Goal: Information Seeking & Learning: Check status

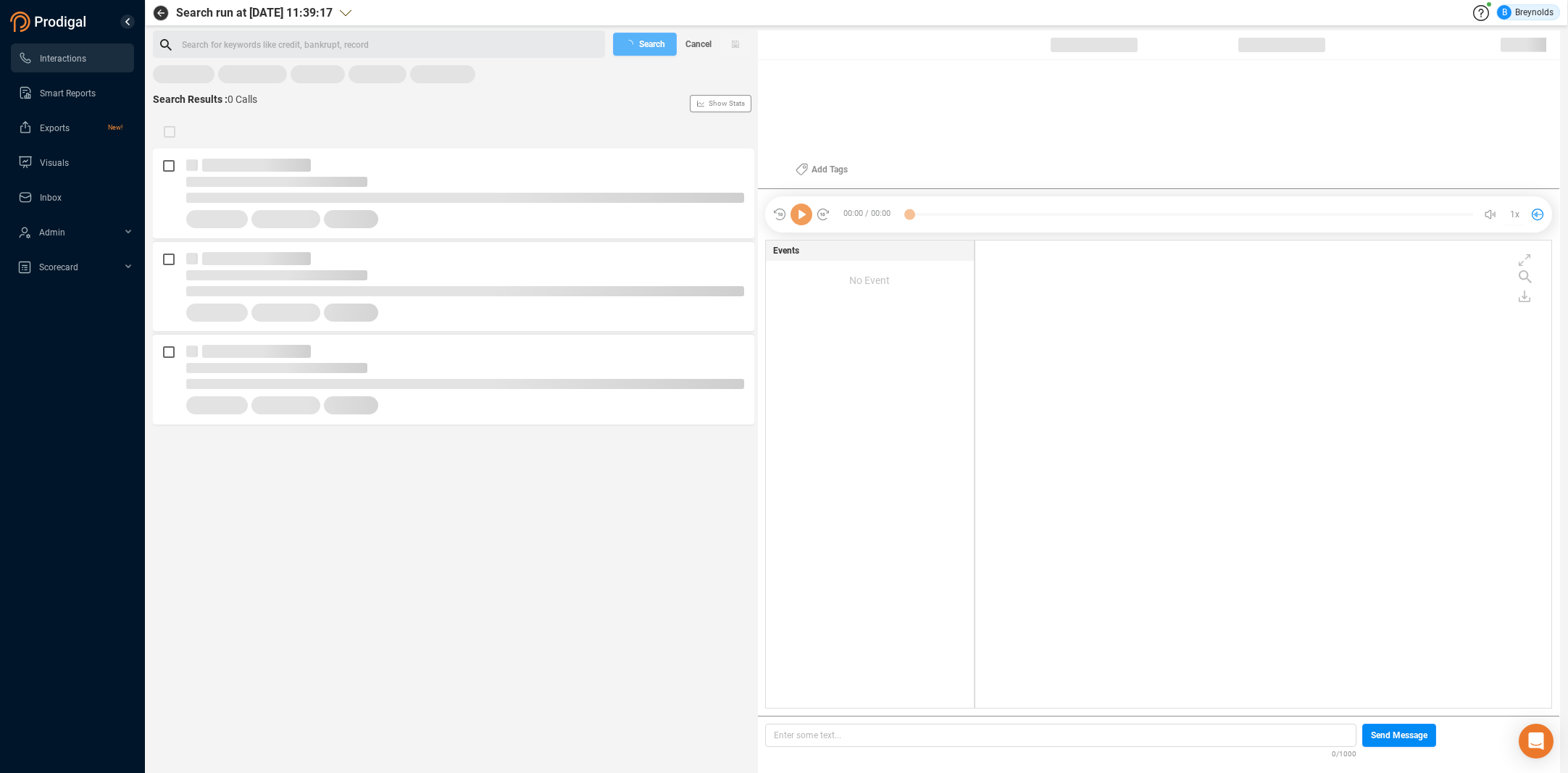
scroll to position [463, 569]
click at [186, 76] on span "Last 7 days" at bounding box center [185, 80] width 45 height 18
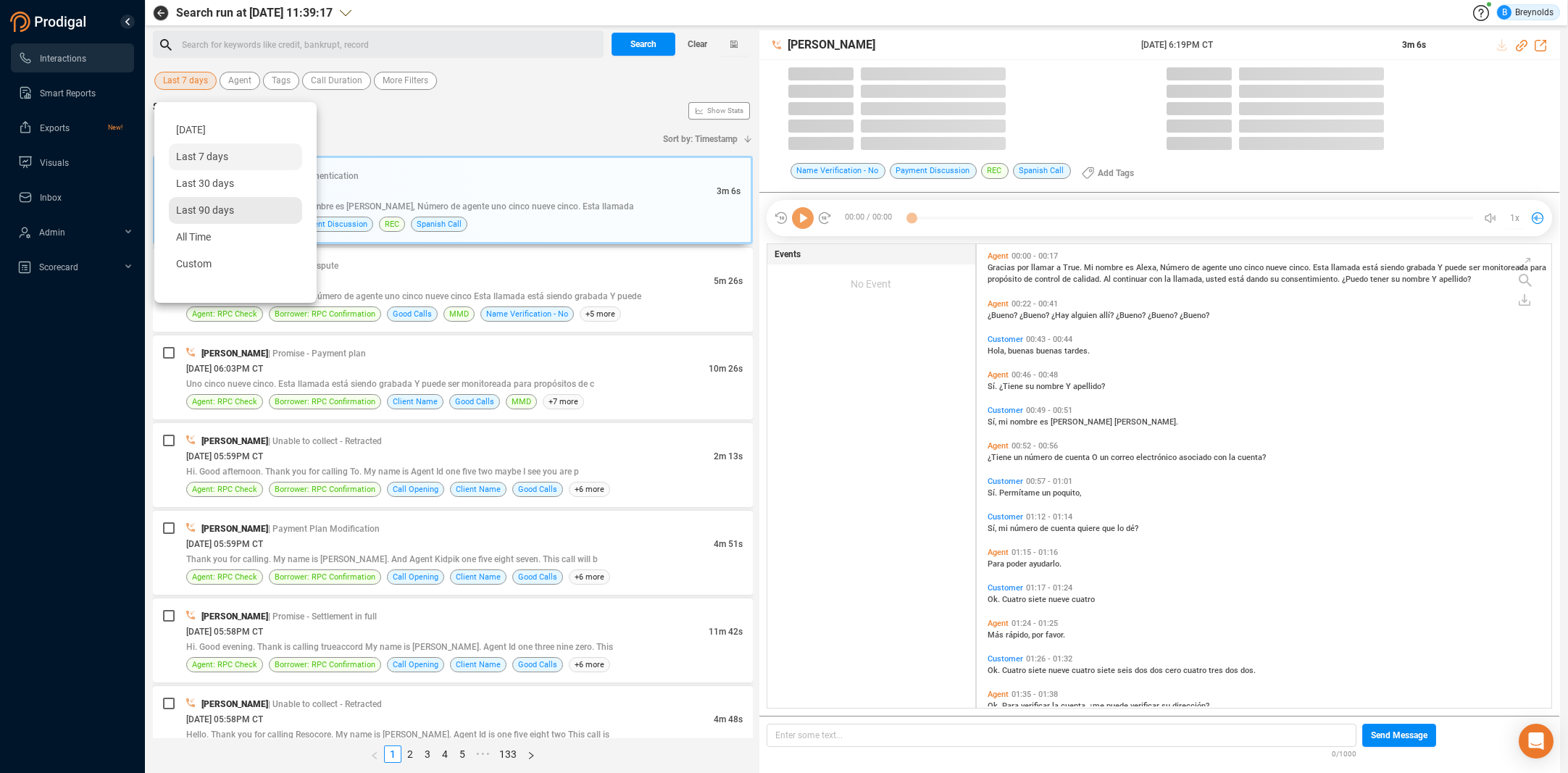
scroll to position [462, 568]
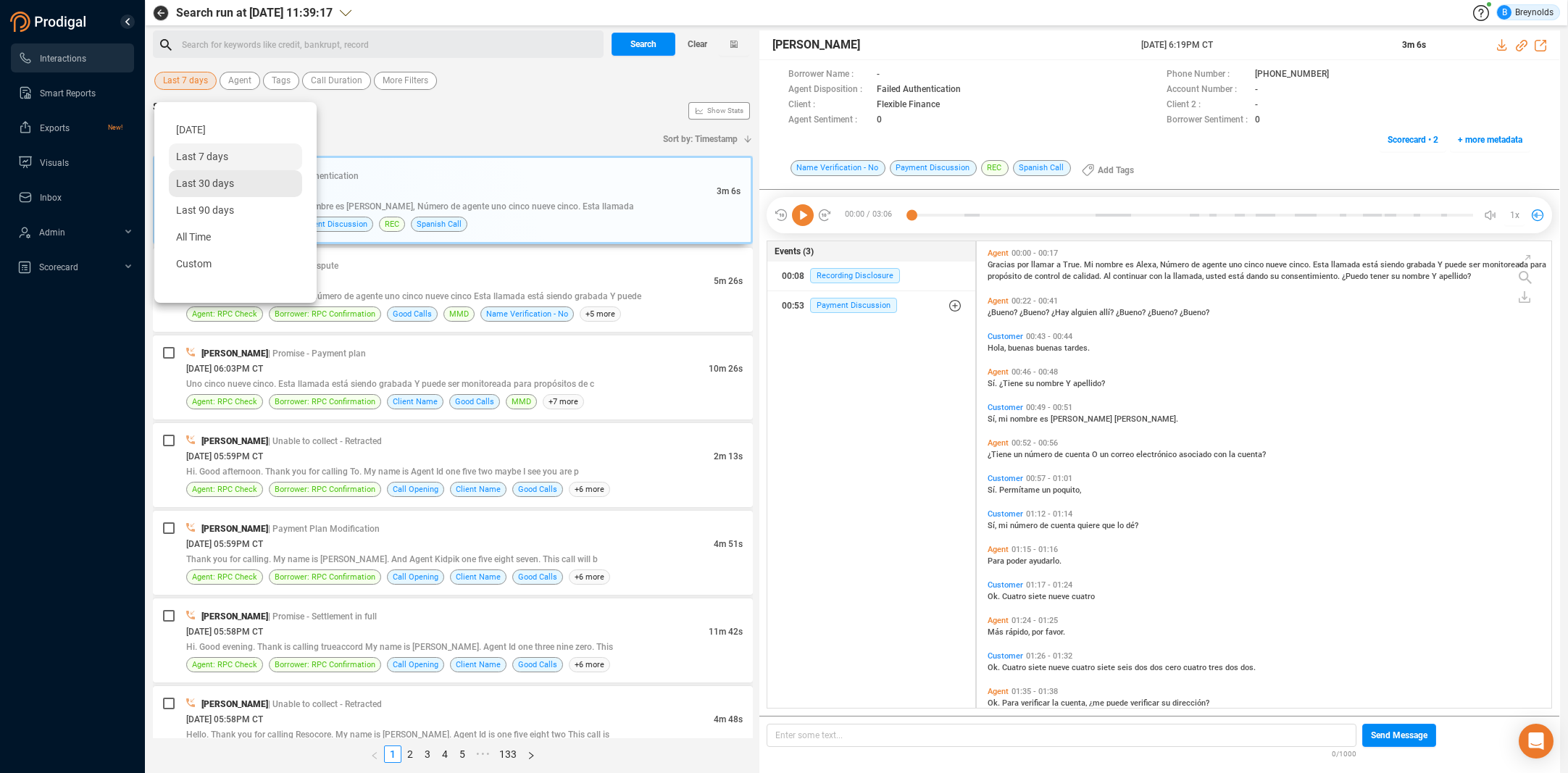
click at [200, 183] on span "Last 30 days" at bounding box center [205, 183] width 58 height 12
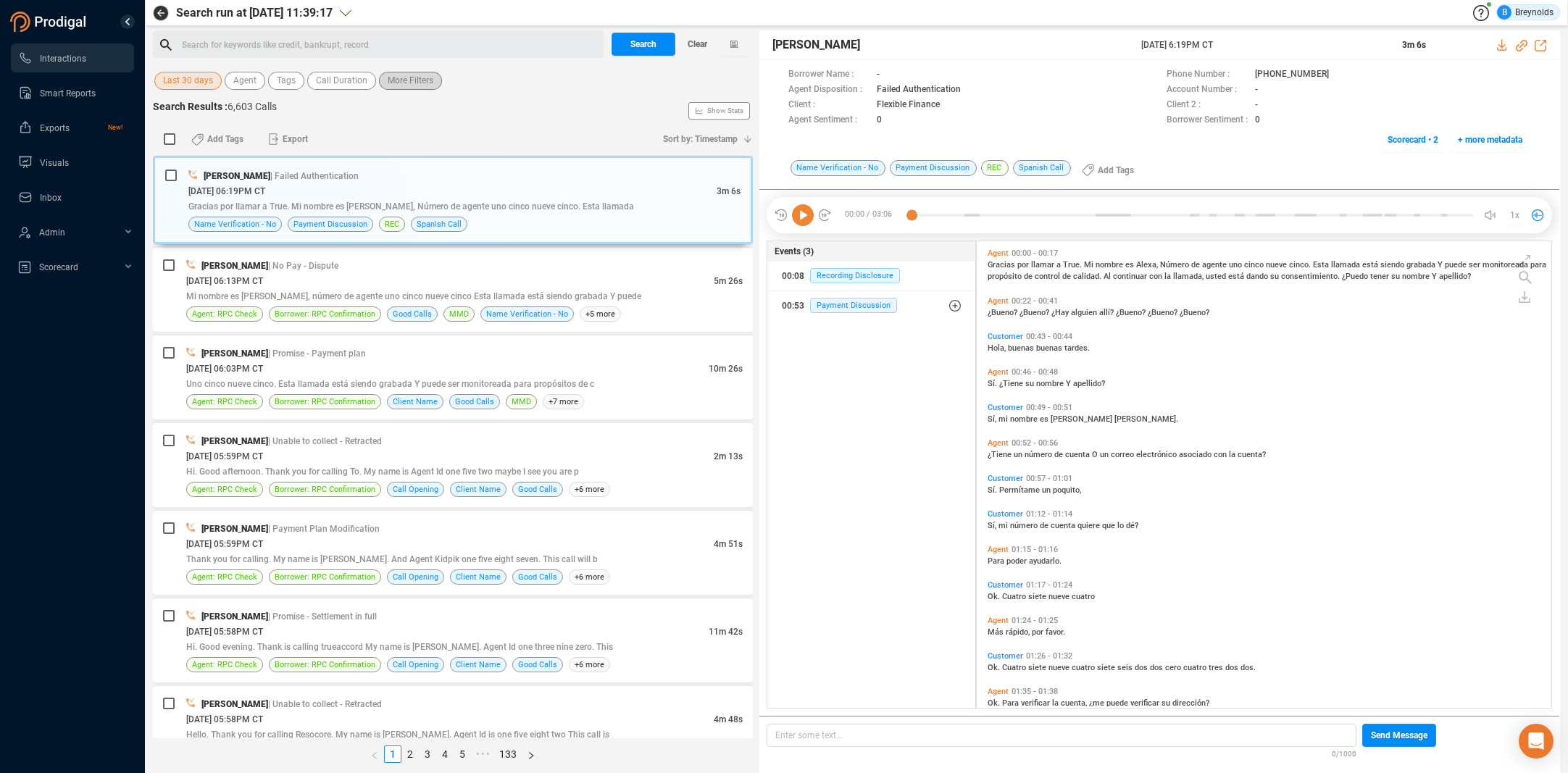
click at [395, 82] on span "More Filters" at bounding box center [410, 80] width 45 height 18
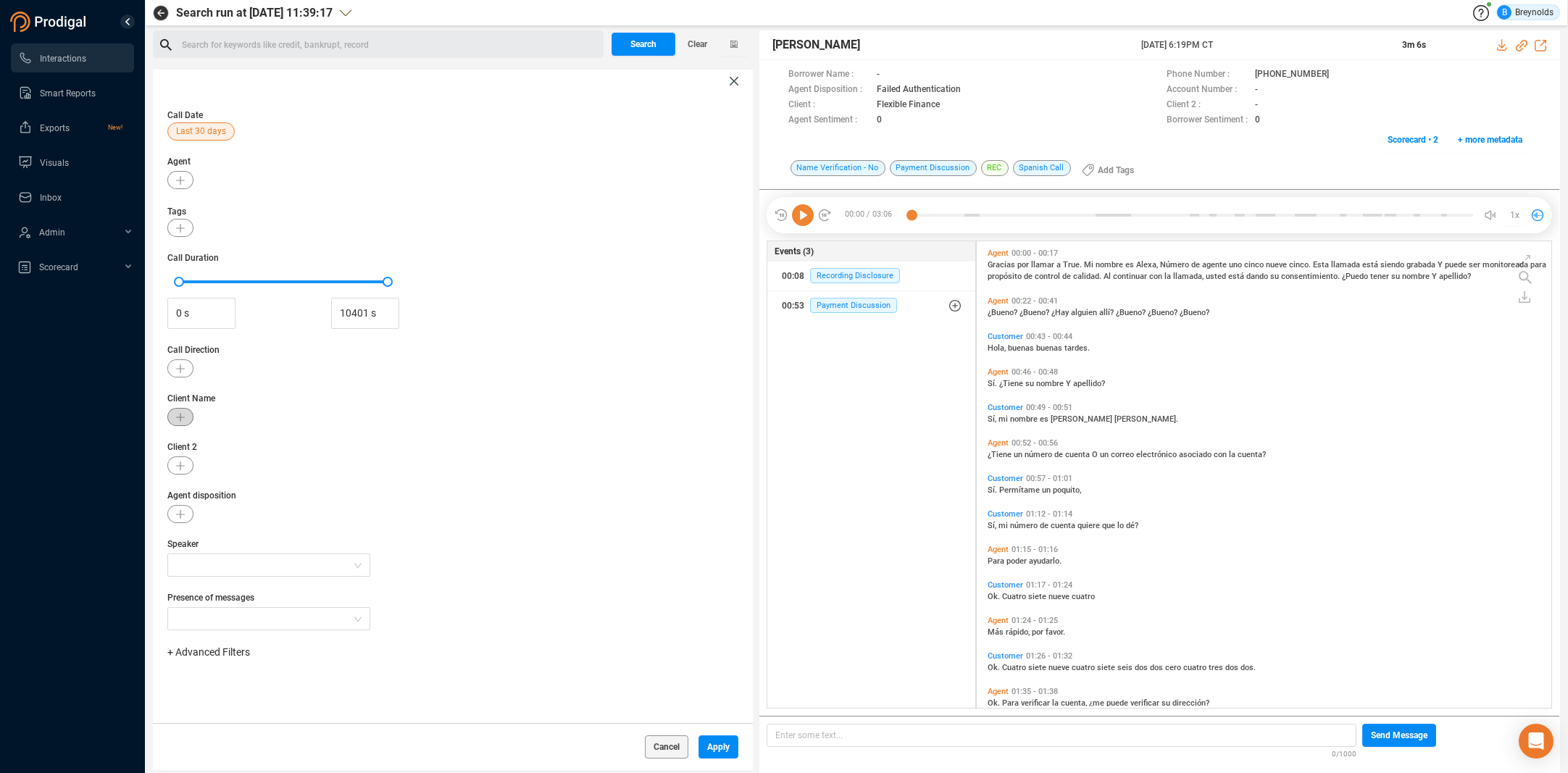
click at [178, 415] on icon "button" at bounding box center [181, 417] width 9 height 9
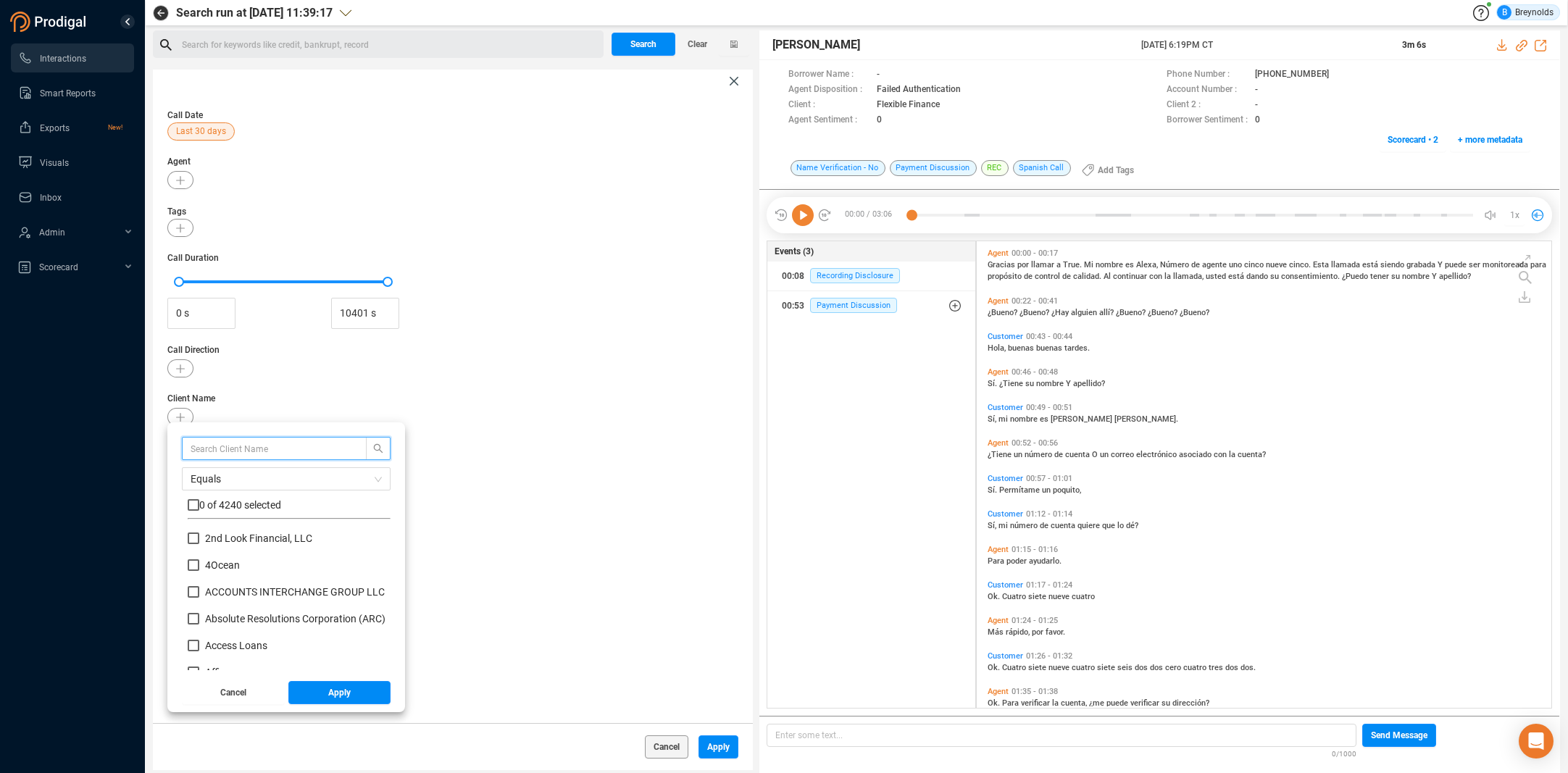
scroll to position [135, 196]
type input "we"
click at [194, 563] on input "We Energies Utilities" at bounding box center [194, 565] width 12 height 12
checkbox input "true"
click at [194, 533] on input "WE Energies" at bounding box center [194, 538] width 12 height 12
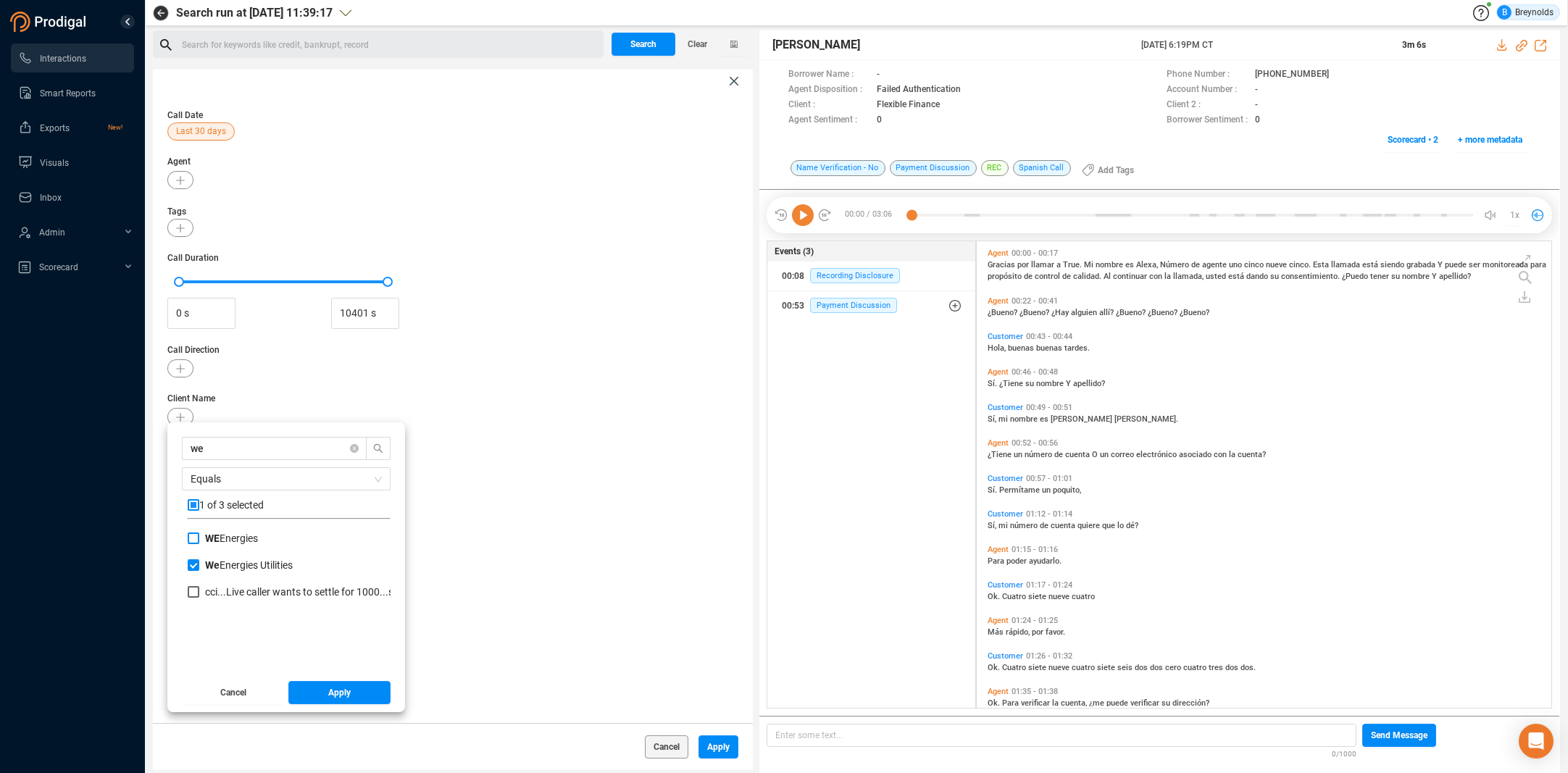
checkbox input "true"
click at [338, 691] on span "Apply" at bounding box center [339, 693] width 23 height 23
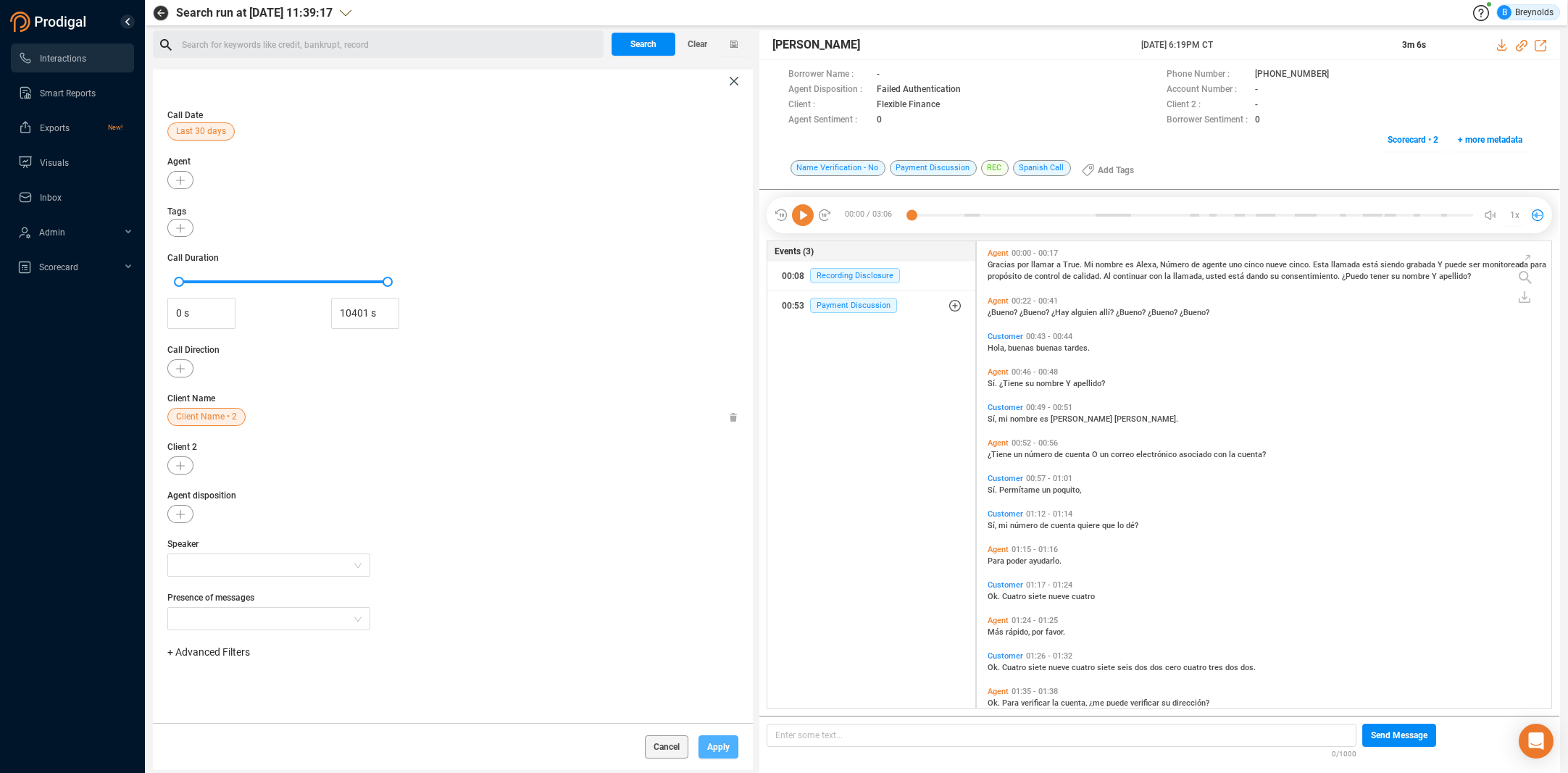
click at [719, 746] on span "Apply" at bounding box center [718, 747] width 23 height 23
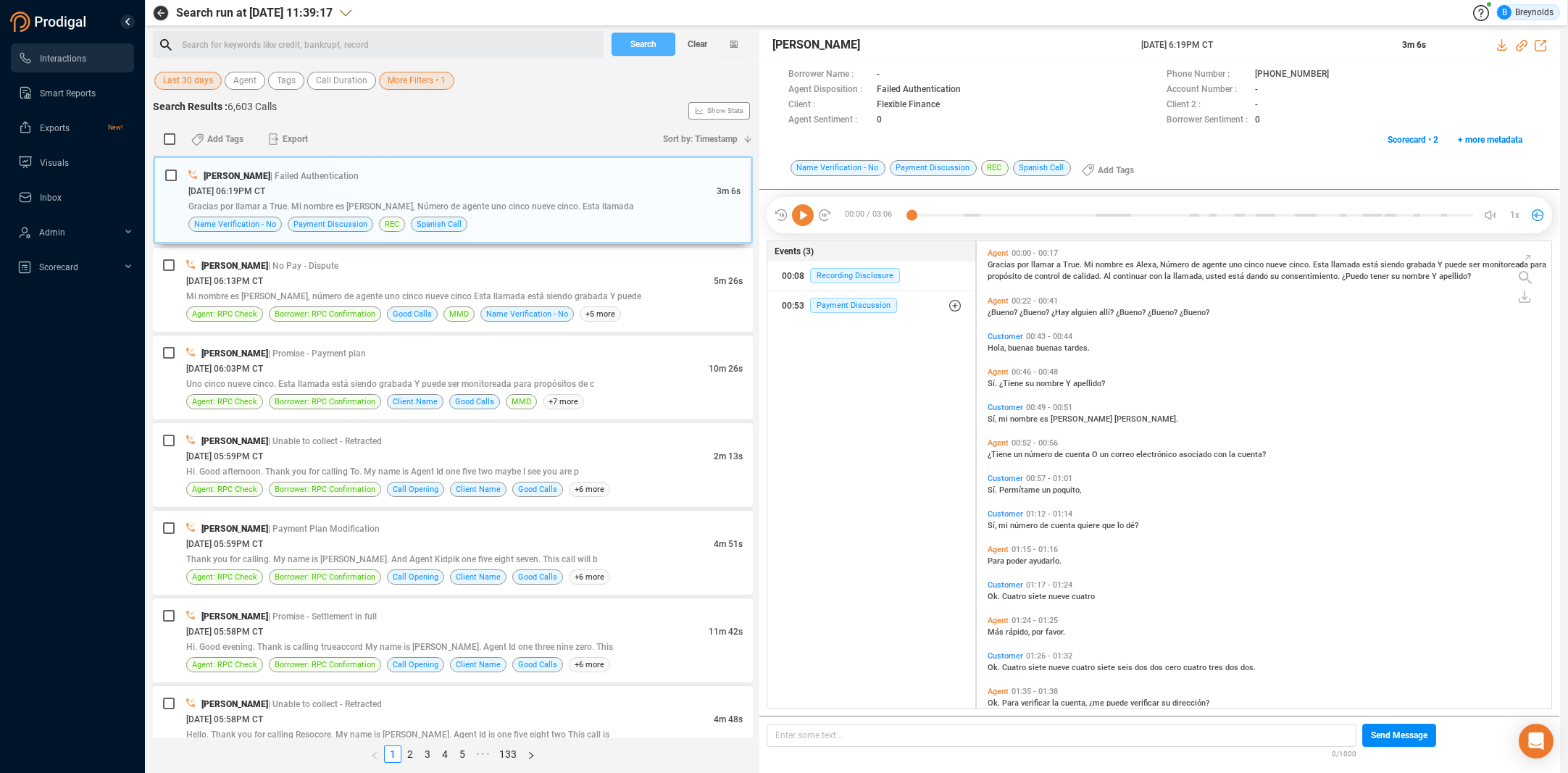
click at [633, 39] on span "Search" at bounding box center [643, 45] width 26 height 23
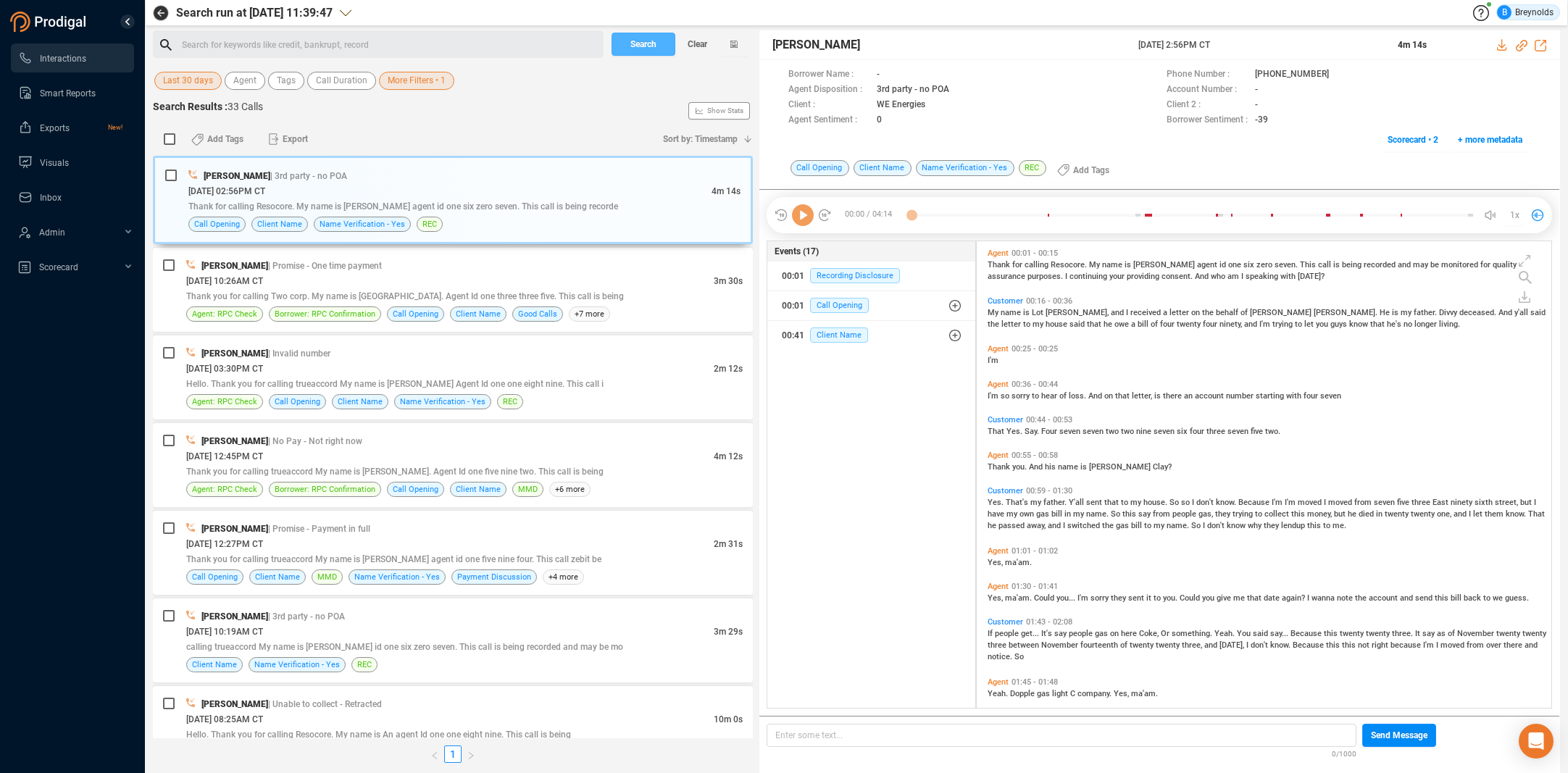
scroll to position [462, 568]
click at [354, 275] on div "[DATE] 10:26AM CT" at bounding box center [450, 281] width 528 height 15
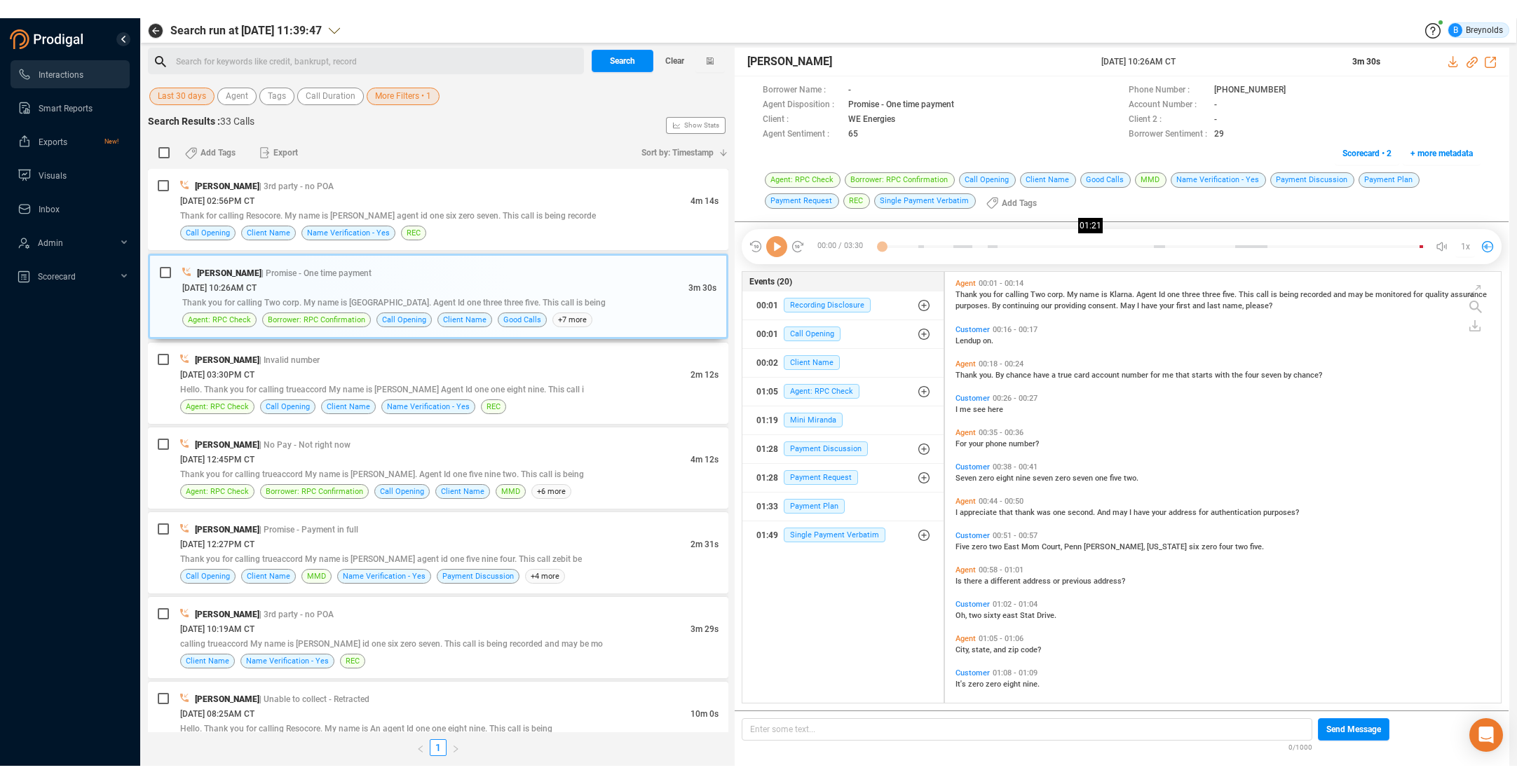
scroll to position [428, 550]
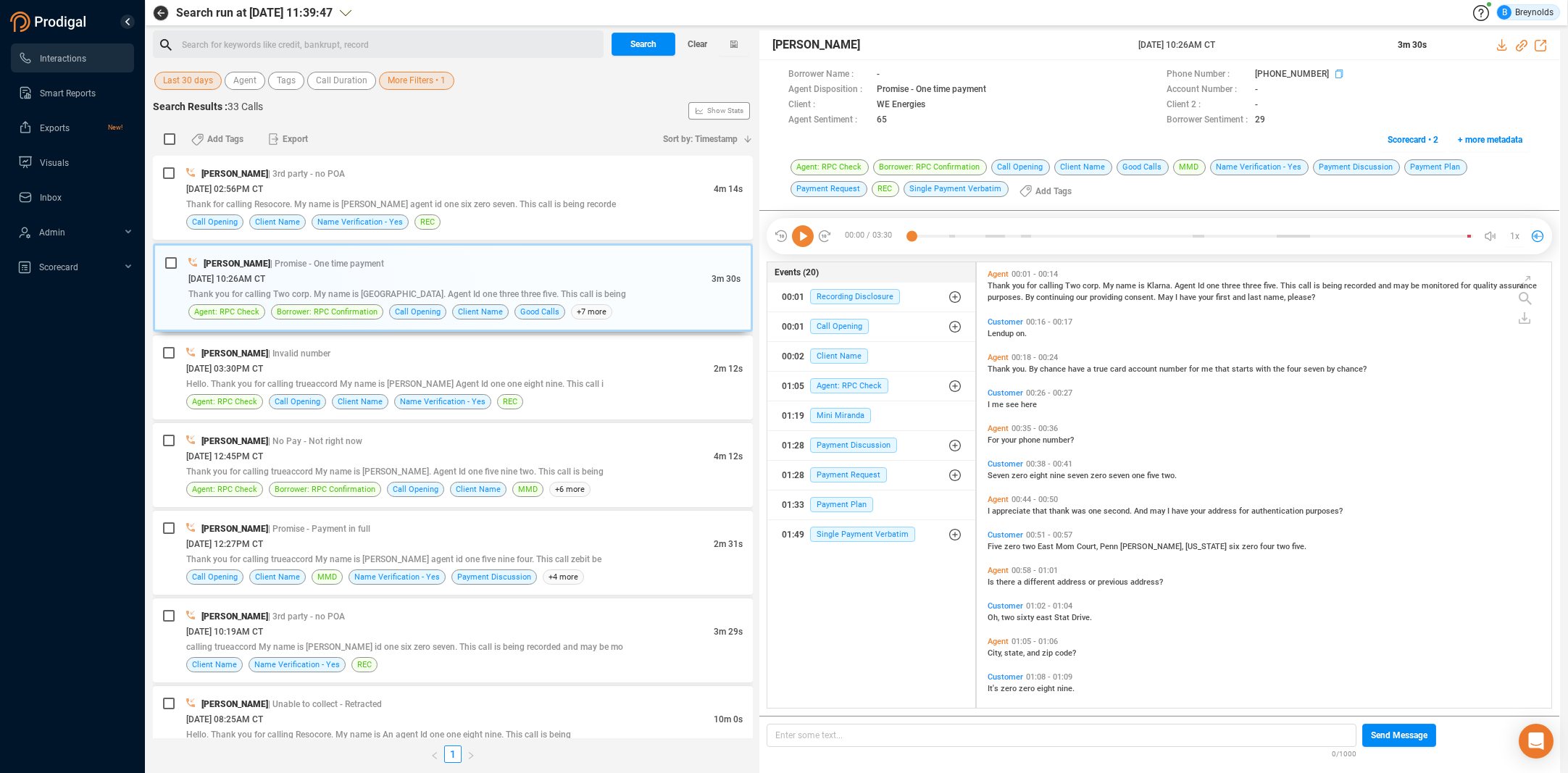
click at [1336, 73] on icon at bounding box center [1341, 75] width 12 height 12
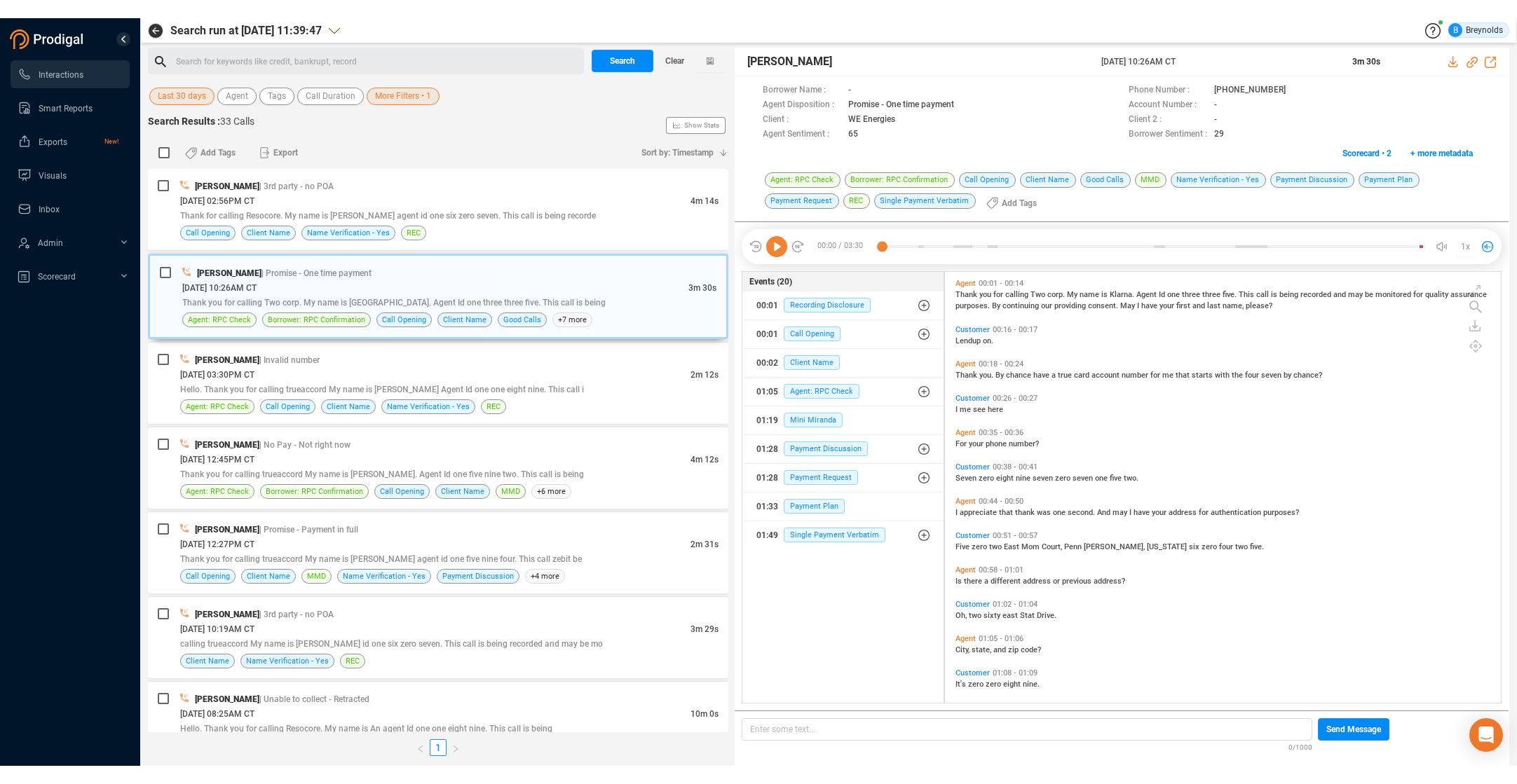
scroll to position [464, 550]
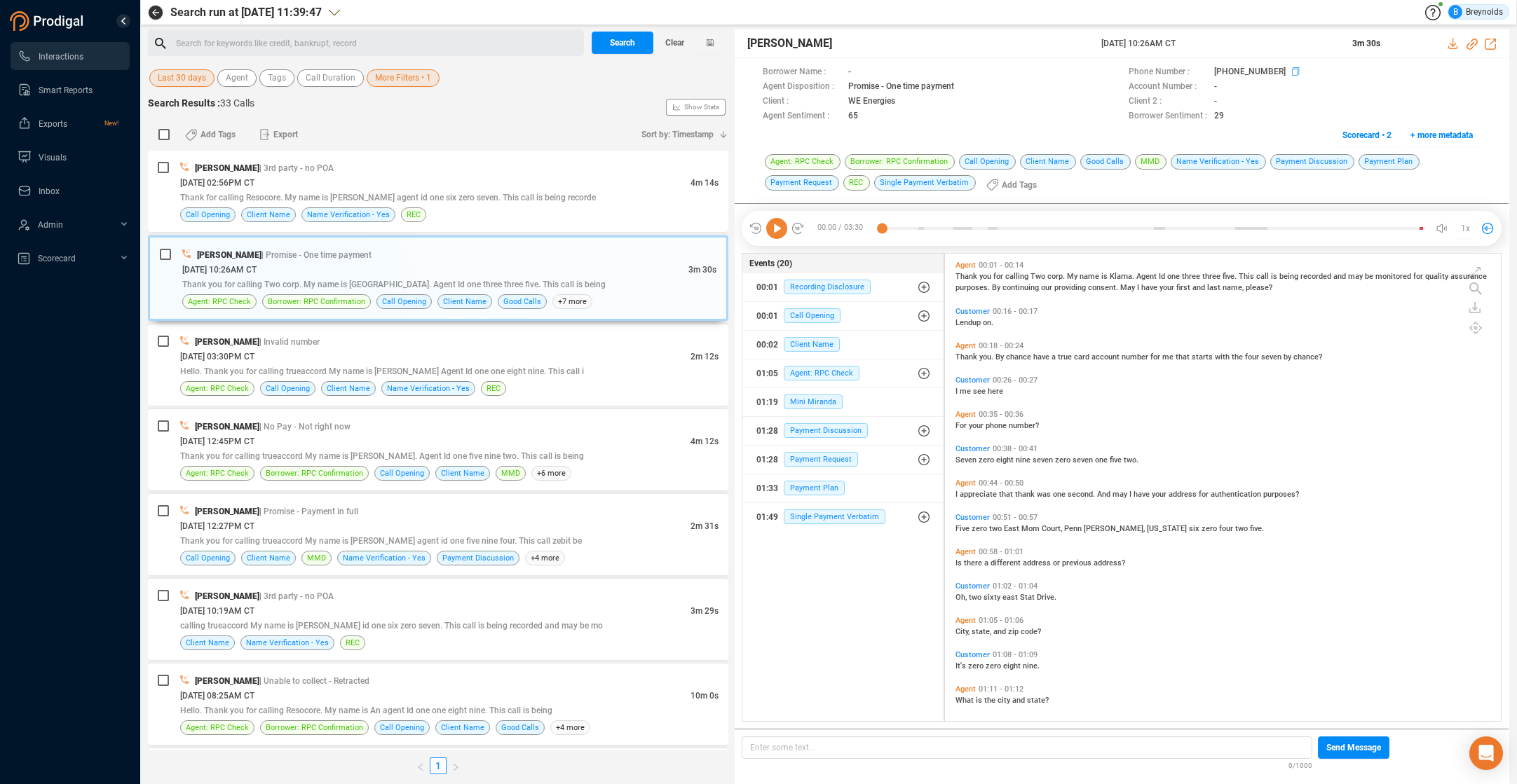
click at [1292, 71] on icon at bounding box center [1296, 71] width 7 height 8
